Goal: Information Seeking & Learning: Learn about a topic

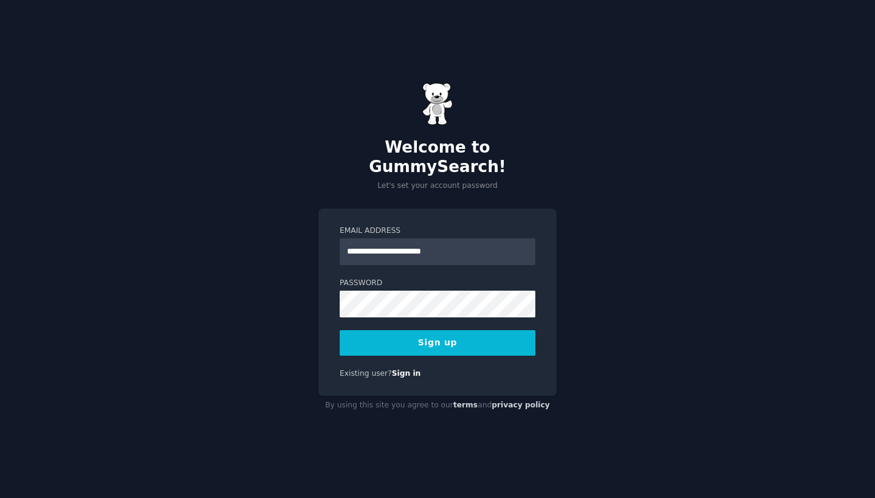
click at [452, 330] on button "Sign up" at bounding box center [438, 343] width 196 height 26
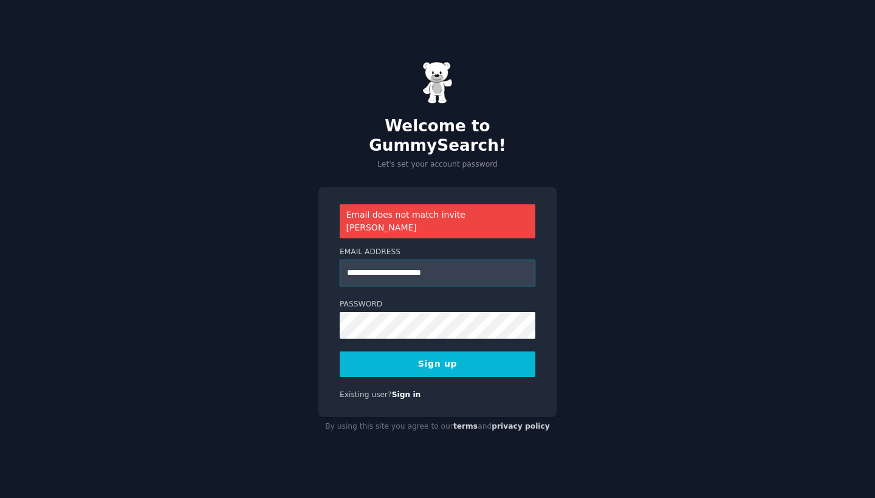
click at [425, 261] on input "**********" at bounding box center [438, 273] width 196 height 27
type input "**********"
click at [462, 351] on button "Sign up" at bounding box center [438, 364] width 196 height 26
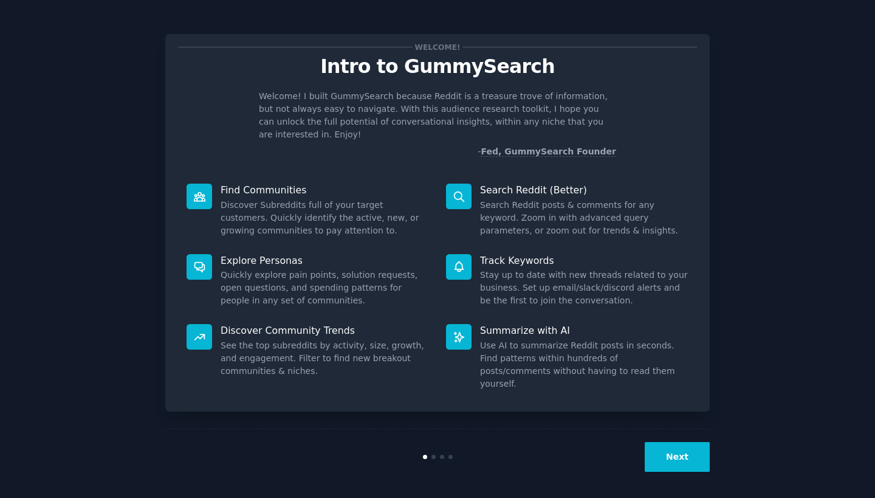
click at [671, 461] on button "Next" at bounding box center [677, 457] width 65 height 30
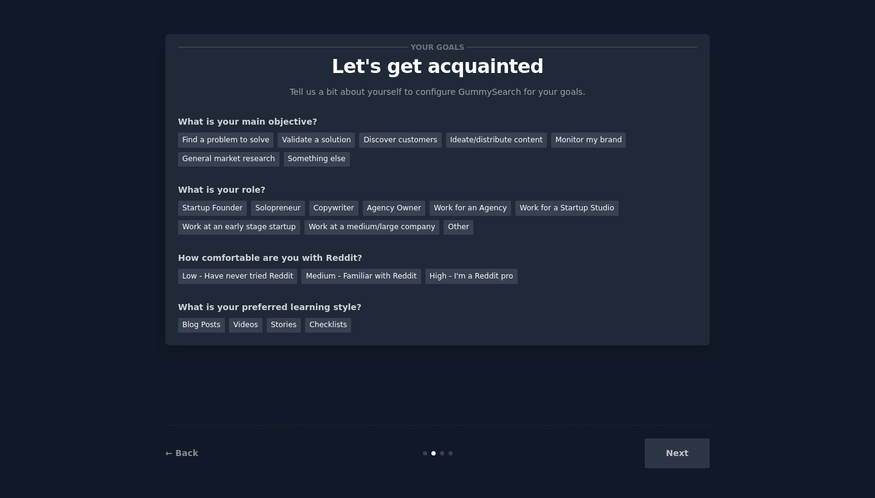
click at [680, 457] on div "Next" at bounding box center [619, 453] width 182 height 30
click at [317, 142] on div "Validate a solution" at bounding box center [316, 140] width 77 height 15
click at [260, 160] on div "General market research" at bounding box center [229, 159] width 102 height 15
click at [308, 133] on div "Validate a solution" at bounding box center [316, 140] width 77 height 15
click at [229, 207] on div "Startup Founder" at bounding box center [212, 208] width 69 height 15
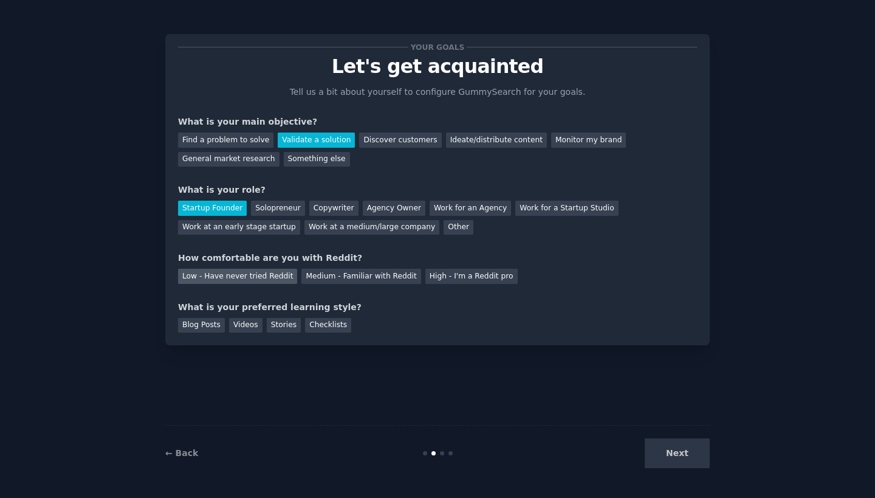
click at [246, 280] on div "Low - Have never tried Reddit" at bounding box center [237, 276] width 119 height 15
click at [308, 326] on div "Checklists" at bounding box center [328, 325] width 46 height 15
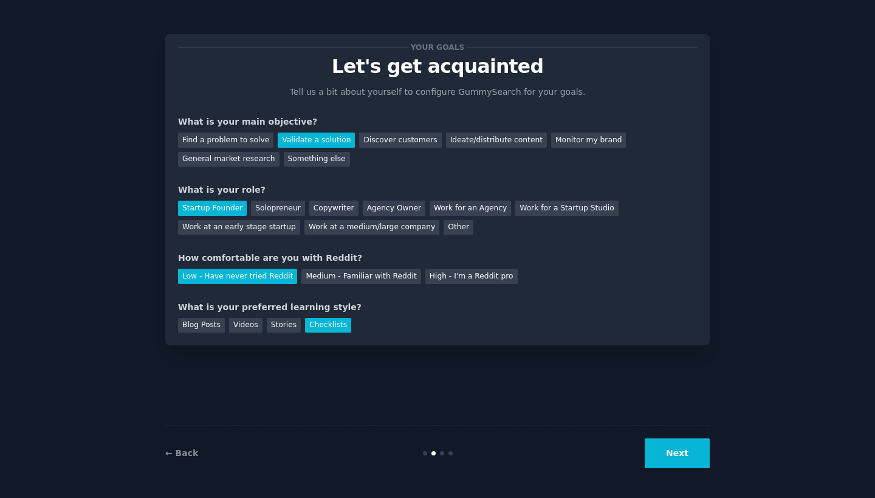
click at [675, 455] on button "Next" at bounding box center [677, 453] width 65 height 30
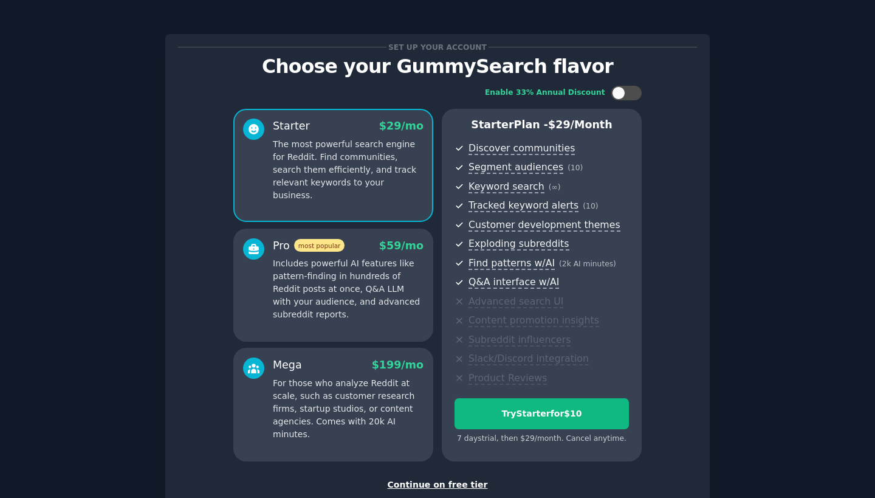
scroll to position [65, 0]
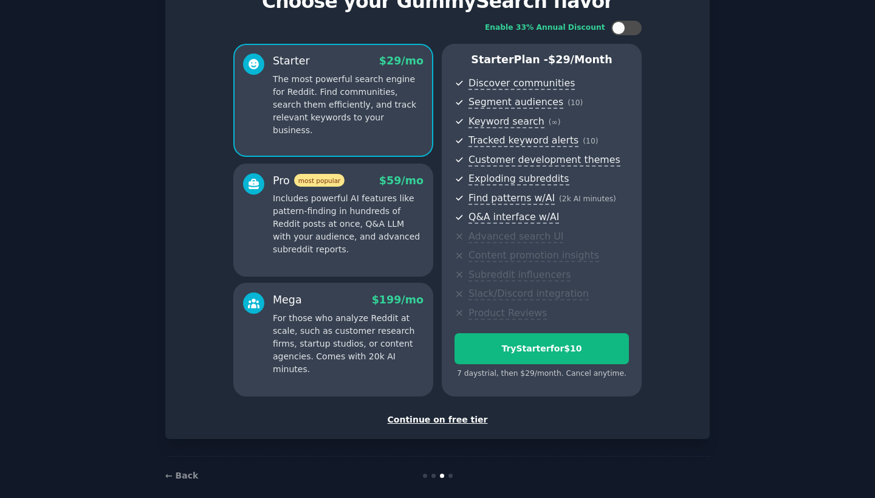
click at [440, 414] on div "Continue on free tier" at bounding box center [437, 419] width 519 height 13
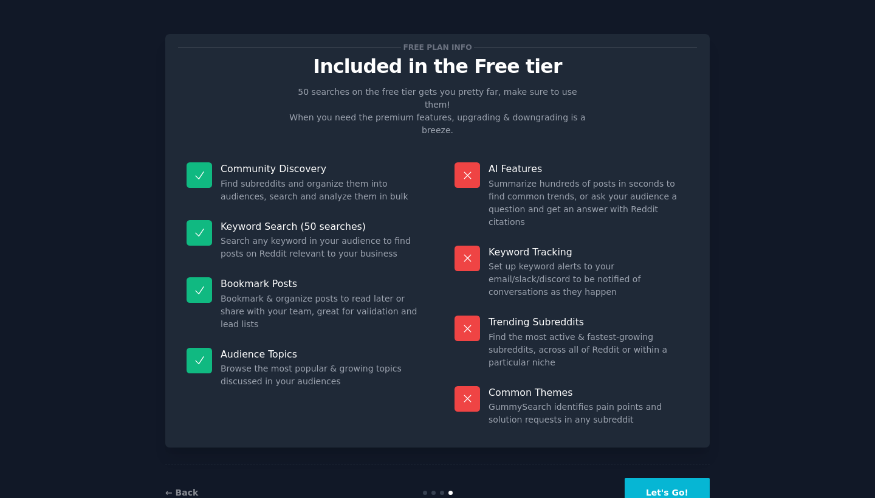
click at [674, 478] on button "Let's Go!" at bounding box center [667, 493] width 85 height 30
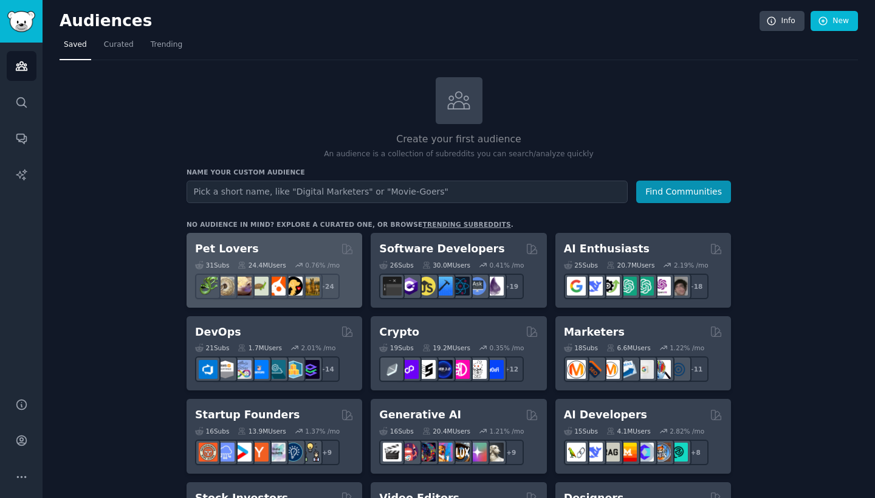
click at [222, 250] on h2 "Pet Lovers" at bounding box center [227, 248] width 64 height 15
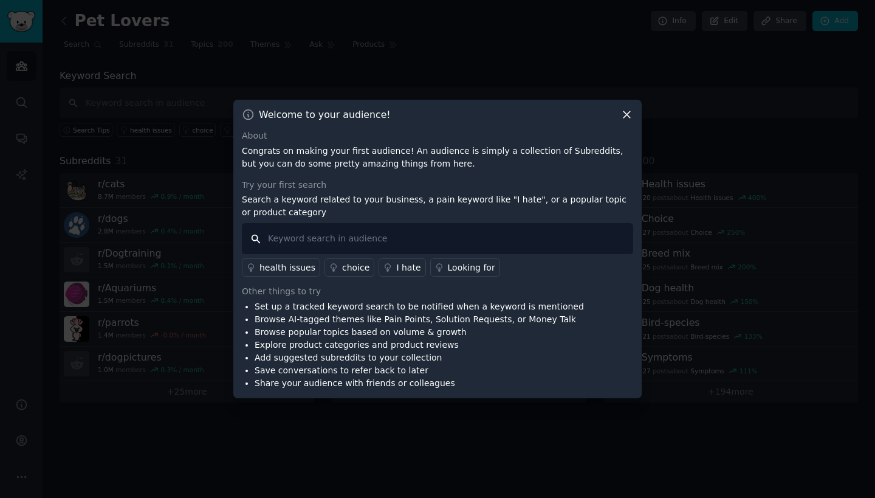
click at [306, 245] on input "text" at bounding box center [438, 238] width 392 height 31
type input "supplements"
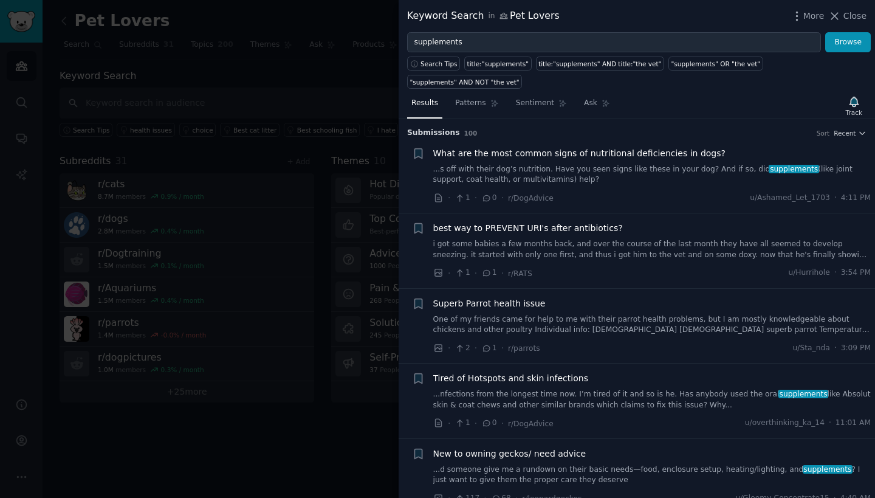
click at [472, 152] on span "What are the most common signs of nutritional deficiencies in dogs?" at bounding box center [579, 153] width 292 height 13
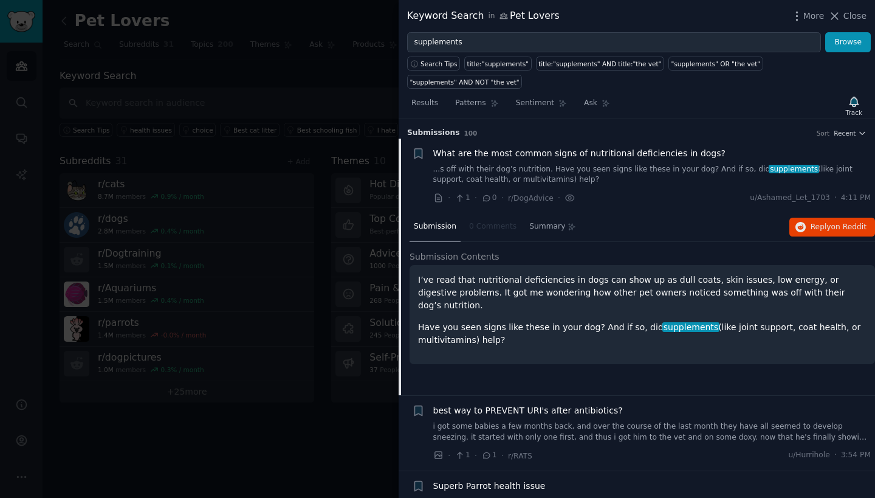
scroll to position [19, 0]
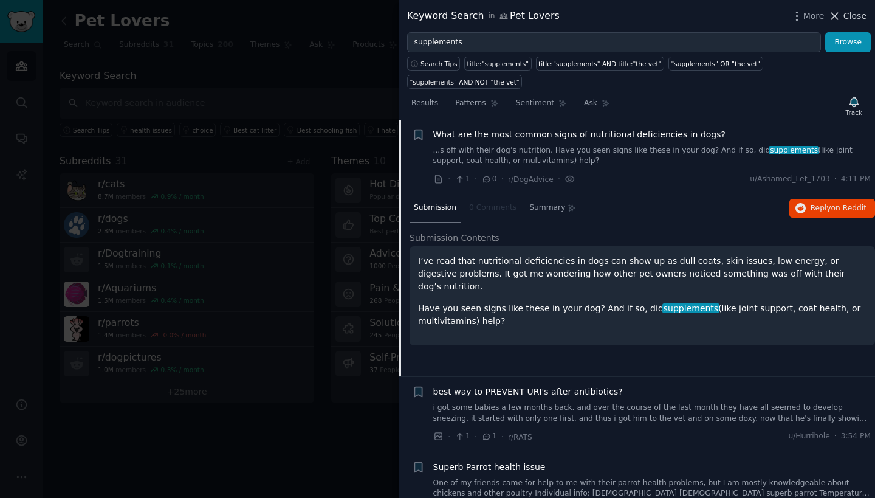
click at [851, 17] on span "Close" at bounding box center [855, 16] width 23 height 13
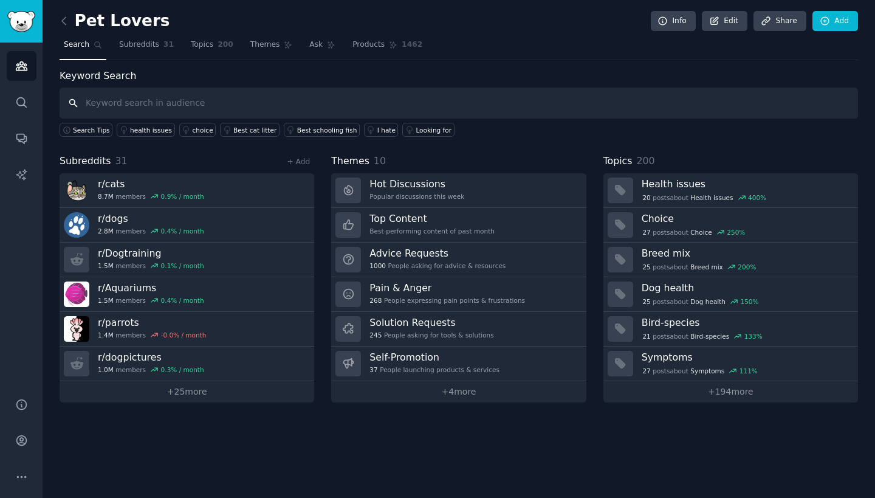
paste input "Nahrungsergänzungsmittel für Haustiere"
type input "Nahrungsergänzungsmittel für Haustiere"
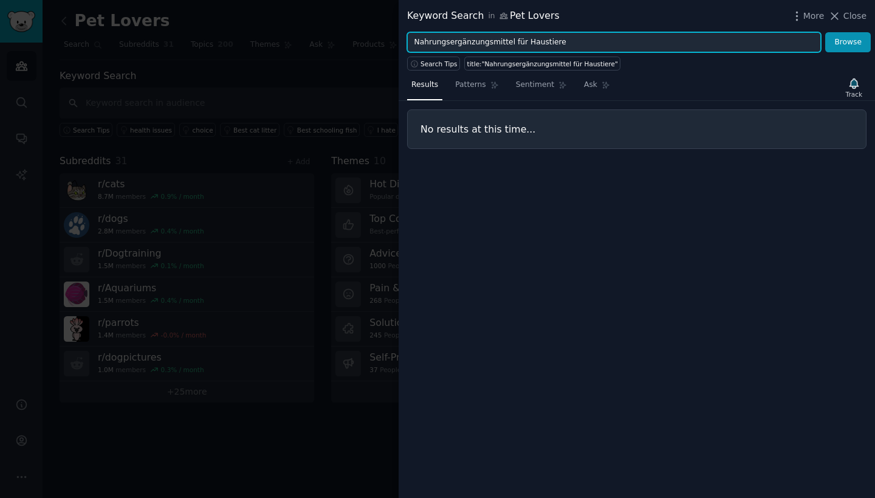
click at [523, 43] on input "Nahrungsergänzungsmittel für Haustiere" at bounding box center [614, 42] width 414 height 21
click at [556, 43] on input "NahrungsergänzungsmittelHaustiere" at bounding box center [614, 42] width 414 height 21
click at [849, 42] on button "Browse" at bounding box center [849, 42] width 46 height 21
drag, startPoint x: 520, startPoint y: 40, endPoint x: 342, endPoint y: 36, distance: 178.8
click at [342, 36] on div "Keyword Search in Pet Lovers More Close Nahrungsergänzungsmittel Browse Search …" at bounding box center [437, 249] width 875 height 498
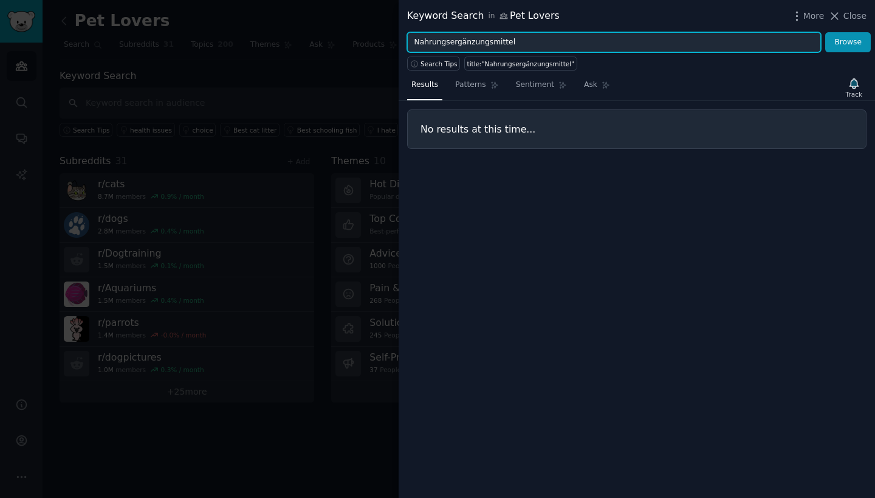
paste input "Ergänzungen"
type input "Ergänzungen"
click at [849, 42] on button "Browse" at bounding box center [849, 42] width 46 height 21
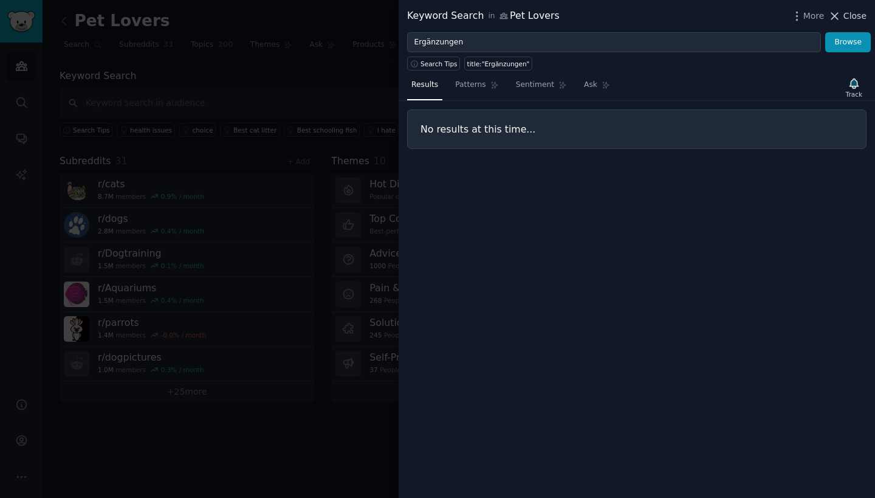
click at [852, 18] on span "Close" at bounding box center [855, 16] width 23 height 13
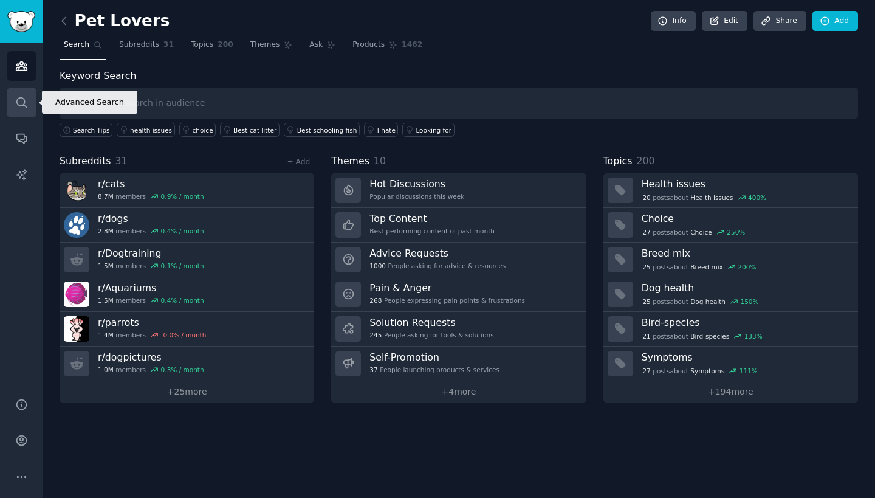
click at [9, 111] on link "Search" at bounding box center [22, 103] width 30 height 30
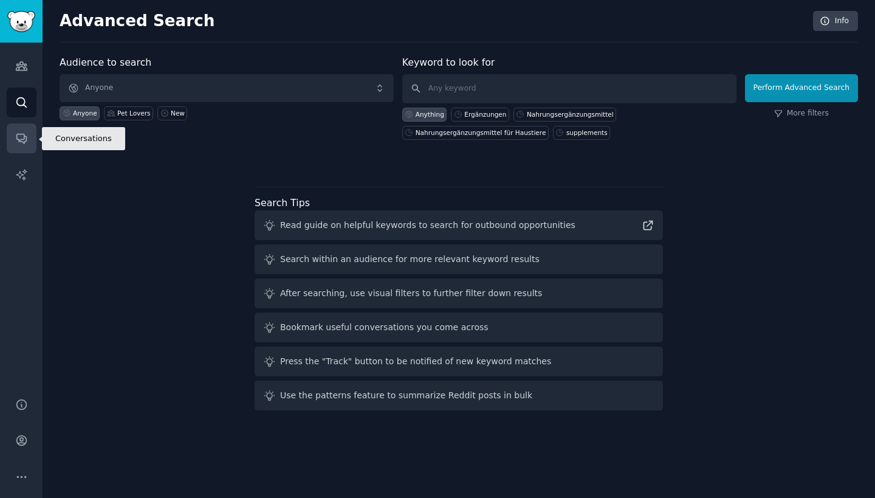
click at [14, 134] on link "Conversations" at bounding box center [22, 138] width 30 height 30
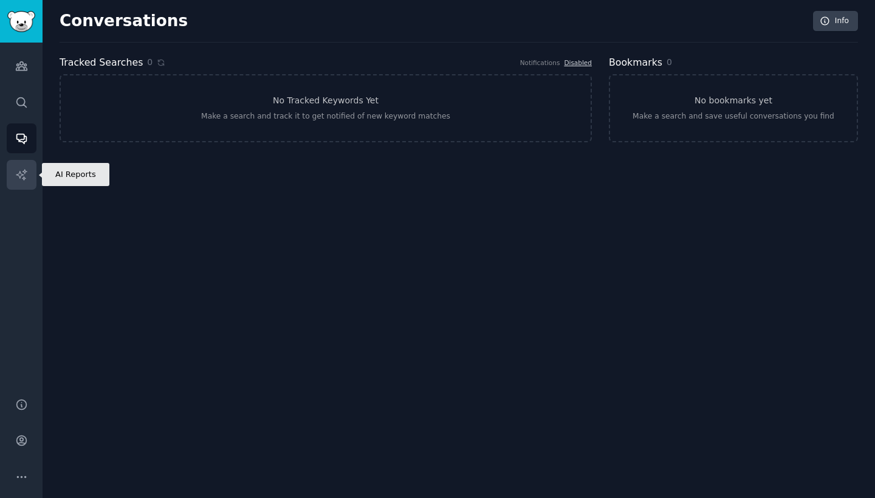
click at [23, 168] on icon "Sidebar" at bounding box center [21, 174] width 13 height 13
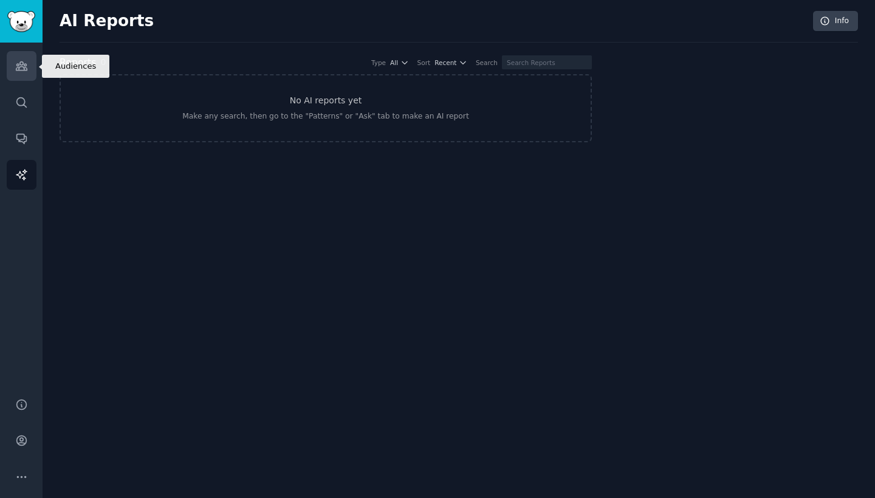
click at [25, 71] on icon "Sidebar" at bounding box center [21, 66] width 11 height 9
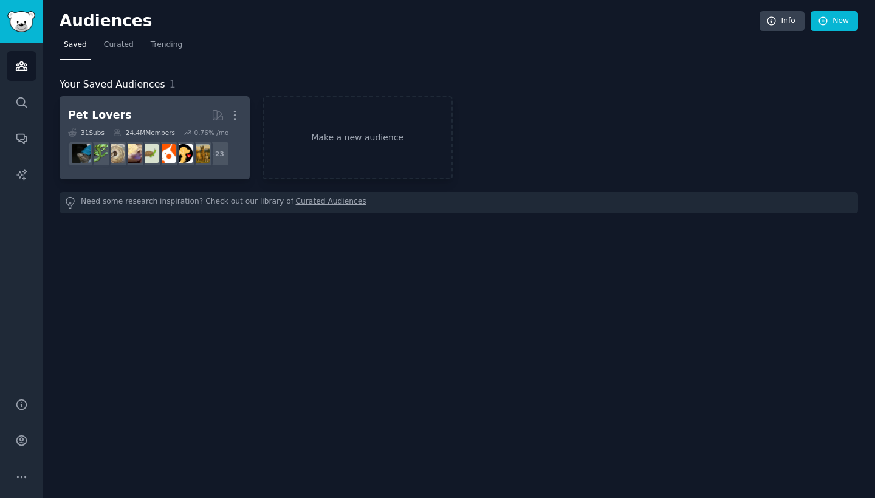
click at [164, 114] on h2 "Pet Lovers More" at bounding box center [154, 115] width 173 height 21
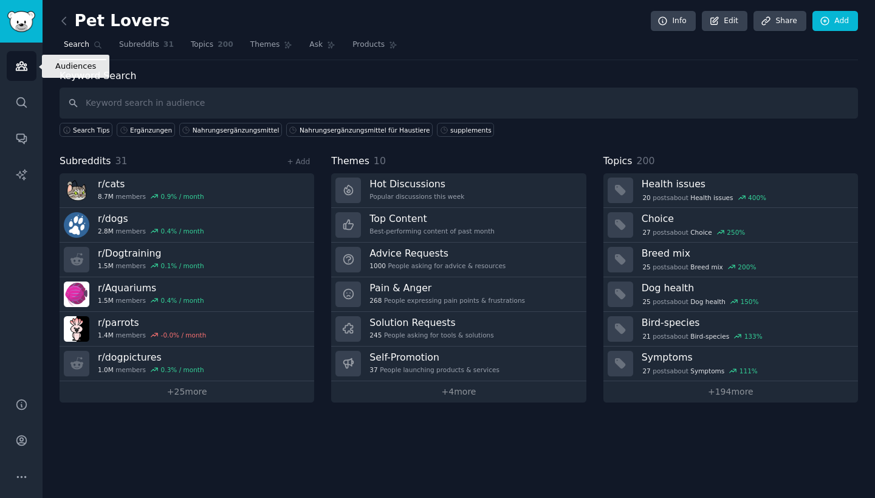
click at [32, 66] on link "Audiences" at bounding box center [22, 66] width 30 height 30
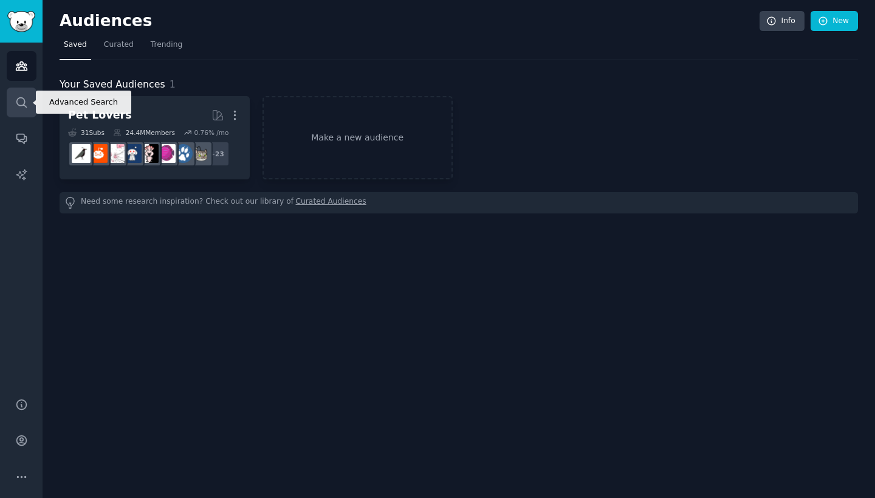
click at [26, 98] on icon "Sidebar" at bounding box center [21, 102] width 13 height 13
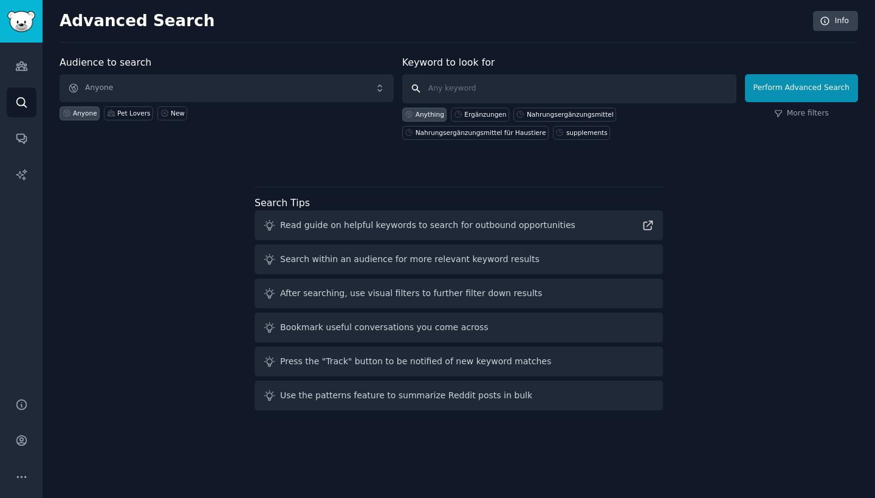
click at [483, 95] on input "text" at bounding box center [569, 88] width 334 height 29
type input "dog supplements"
click at [802, 83] on button "Perform Advanced Search" at bounding box center [801, 88] width 113 height 28
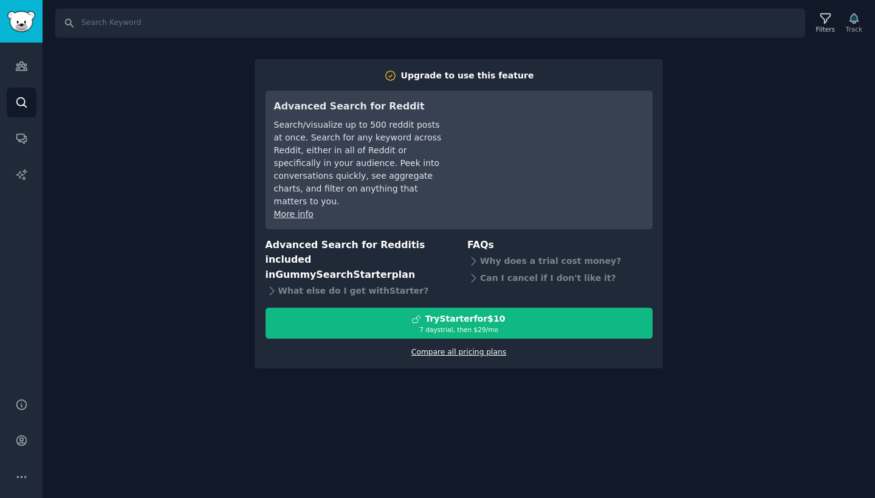
click at [461, 348] on link "Compare all pricing plans" at bounding box center [459, 352] width 95 height 9
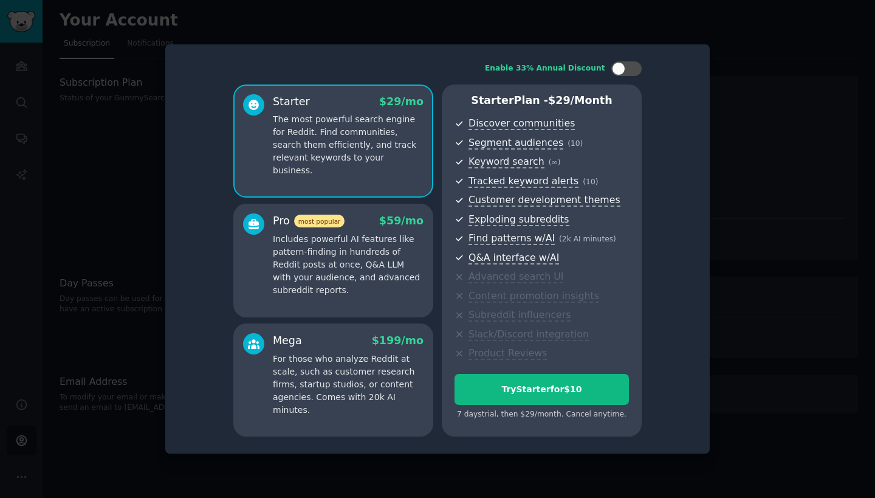
click at [178, 280] on div "Enable 33% Annual Discount Starter $ 29 /mo The most powerful search engine for…" at bounding box center [438, 249] width 528 height 393
click at [129, 138] on div at bounding box center [437, 249] width 875 height 498
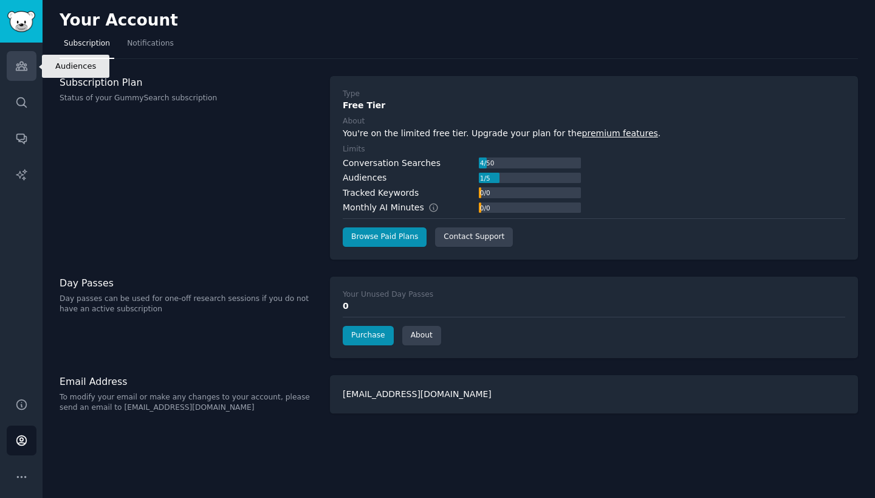
click at [27, 65] on icon "Sidebar" at bounding box center [21, 66] width 13 height 13
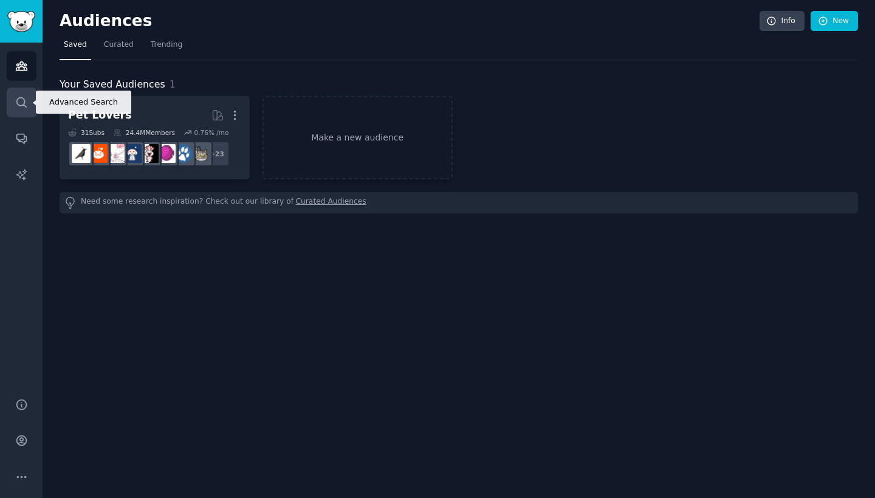
click at [28, 100] on link "Search" at bounding box center [22, 103] width 30 height 30
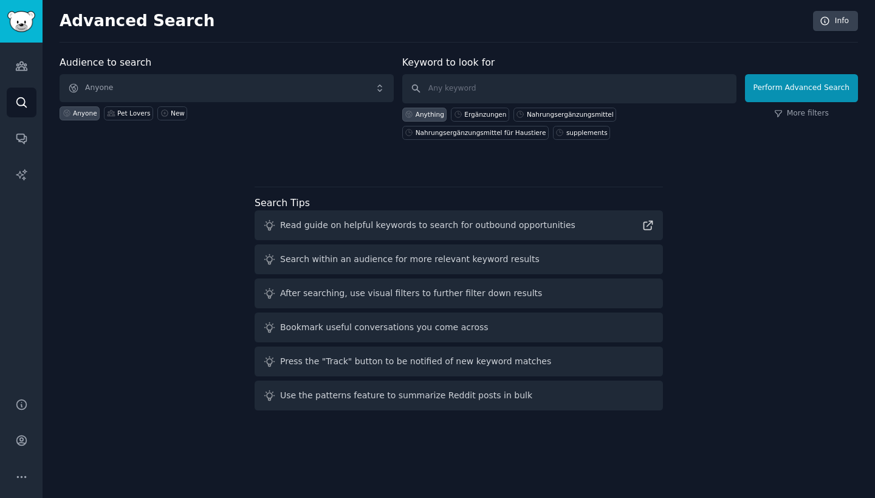
click at [230, 82] on span "Anyone" at bounding box center [227, 88] width 334 height 28
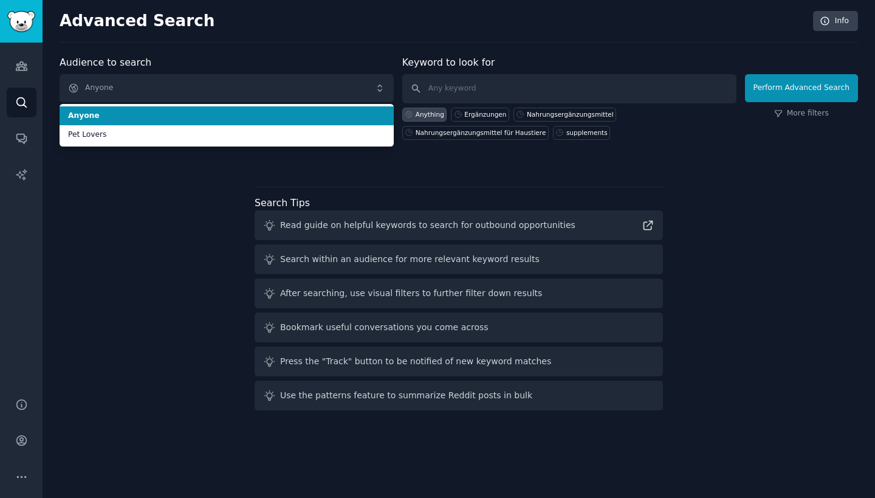
click at [196, 92] on span "Anyone" at bounding box center [227, 88] width 334 height 28
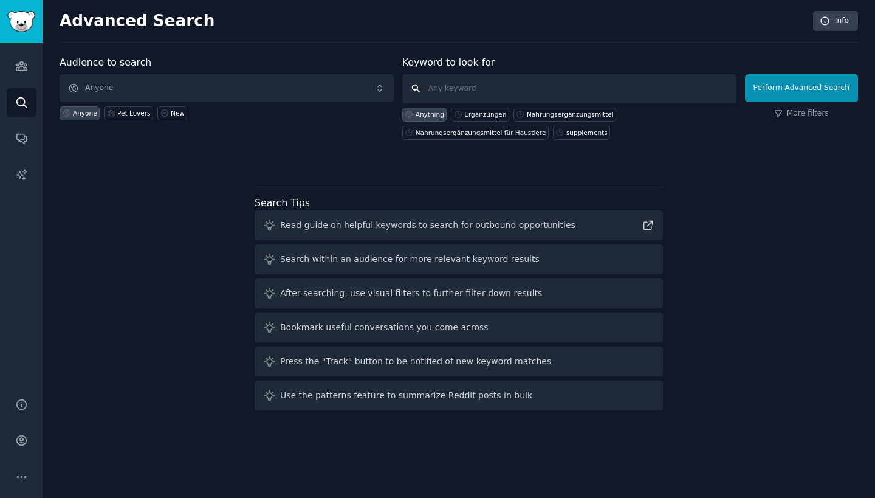
click at [494, 94] on input "text" at bounding box center [569, 88] width 334 height 29
type input "dog supplements"
click at [813, 88] on button "Perform Advanced Search" at bounding box center [801, 88] width 113 height 28
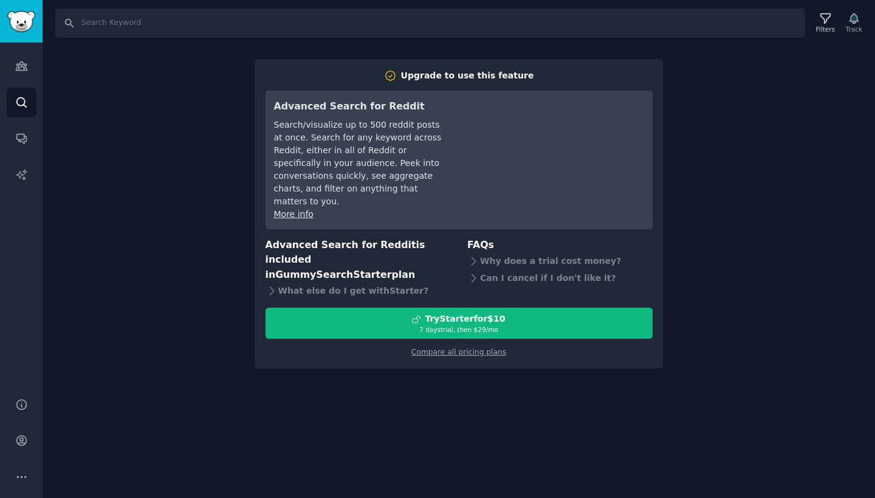
click at [787, 102] on div "Search Filters Track Upgrade to use this feature Advanced Search for Reddit Sea…" at bounding box center [459, 249] width 833 height 498
click at [65, 139] on div "Search Filters Track Upgrade to use this feature Advanced Search for Reddit Sea…" at bounding box center [459, 249] width 833 height 498
click at [15, 95] on link "Search" at bounding box center [22, 103] width 30 height 30
